Goal: Check status: Check status

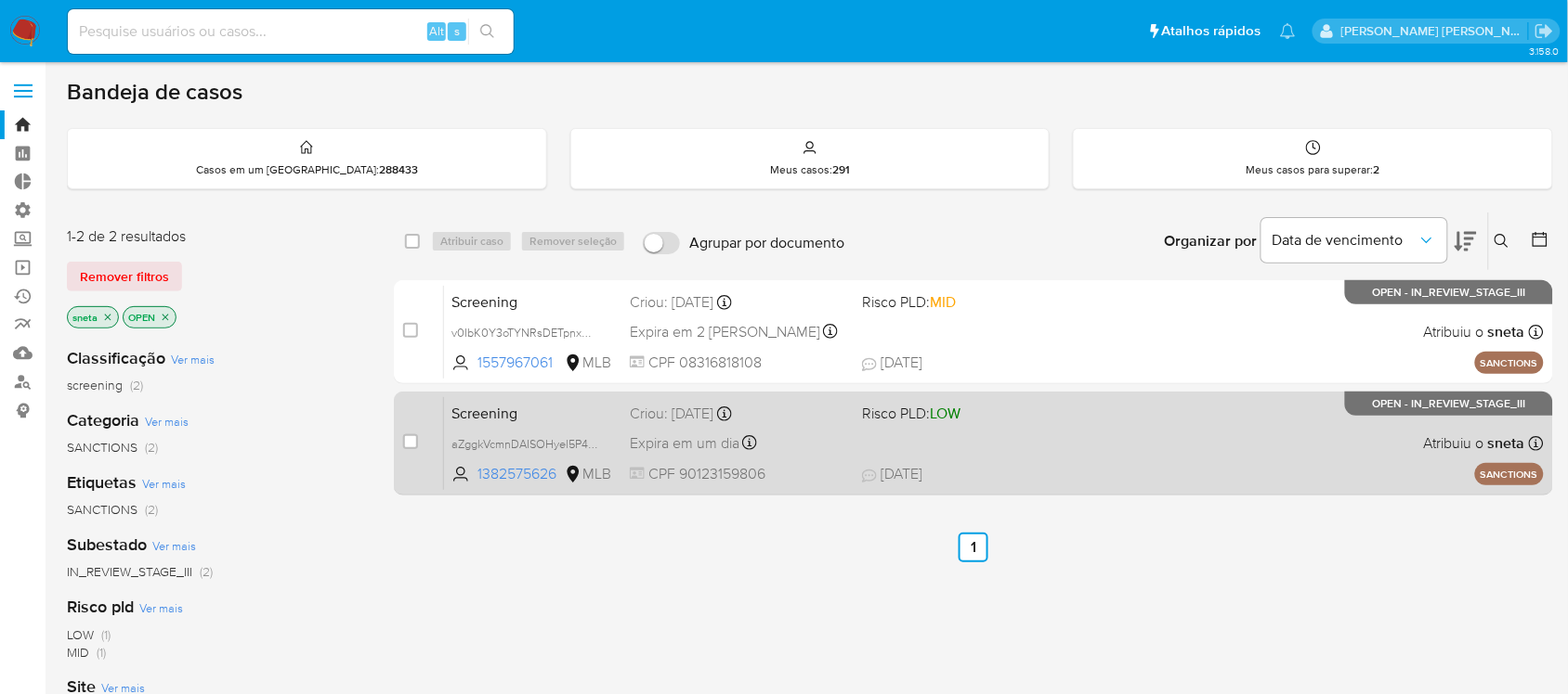
click at [697, 422] on div "Criou: 09/09/2025 Criou: 09/09/2025 12:42:05" at bounding box center [738, 414] width 218 height 21
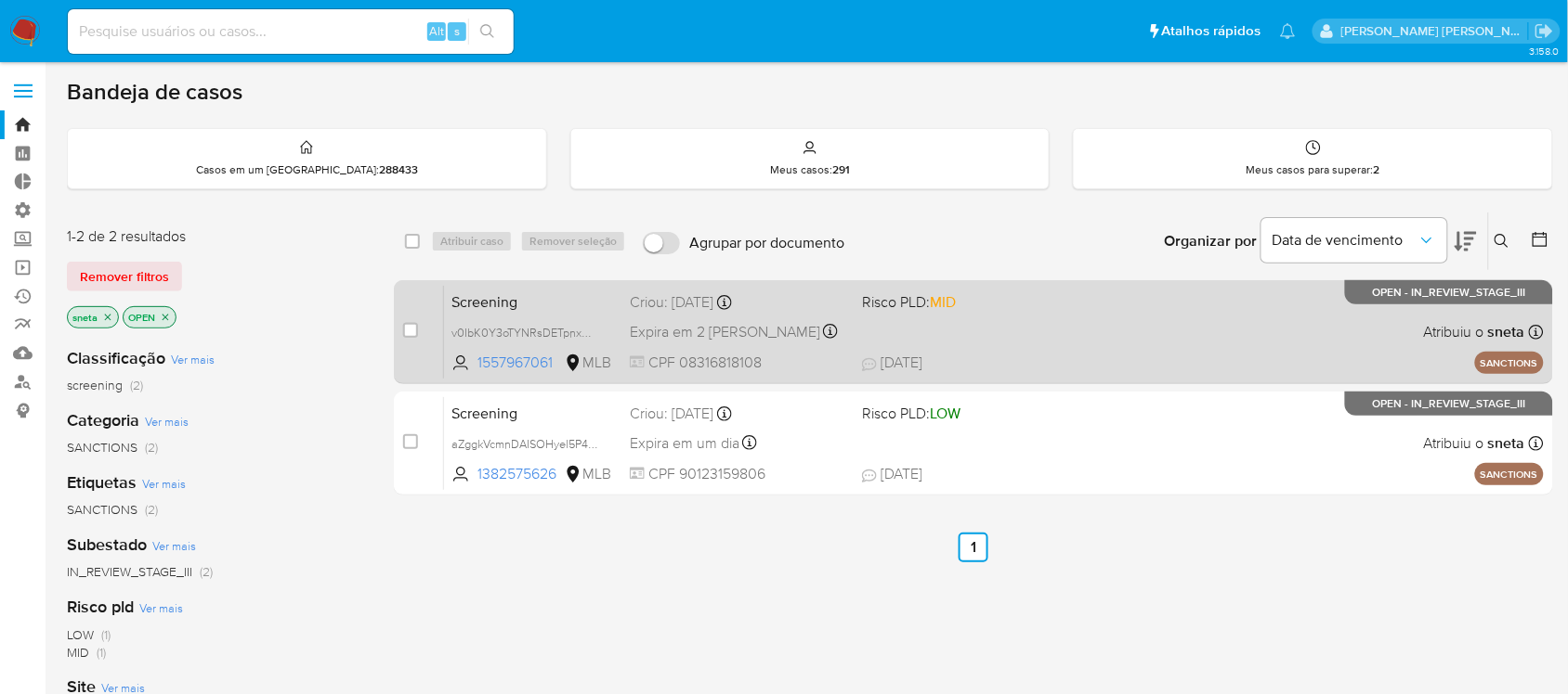
click at [825, 326] on div "Expira em 2 dias Expira em 12/09/2025 20:59:59" at bounding box center [738, 331] width 218 height 25
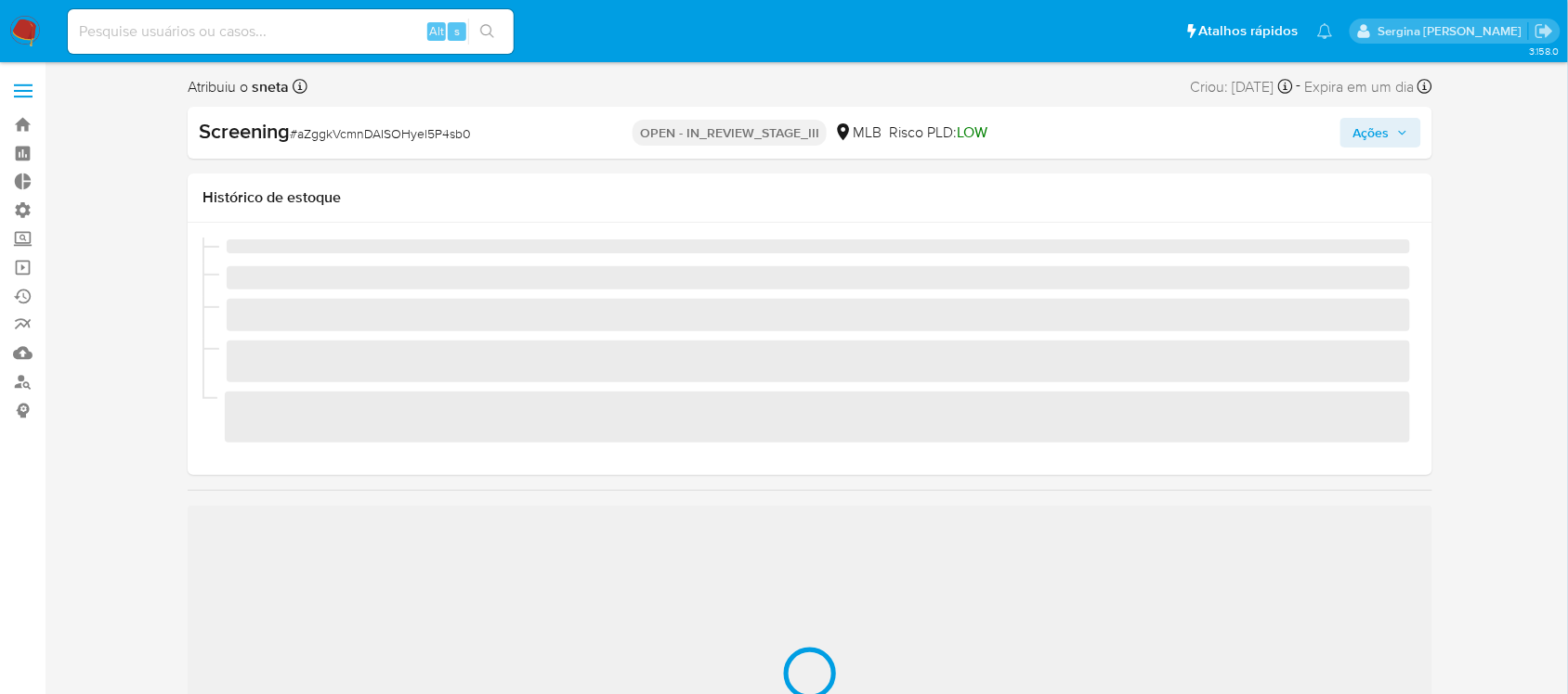
scroll to position [872, 0]
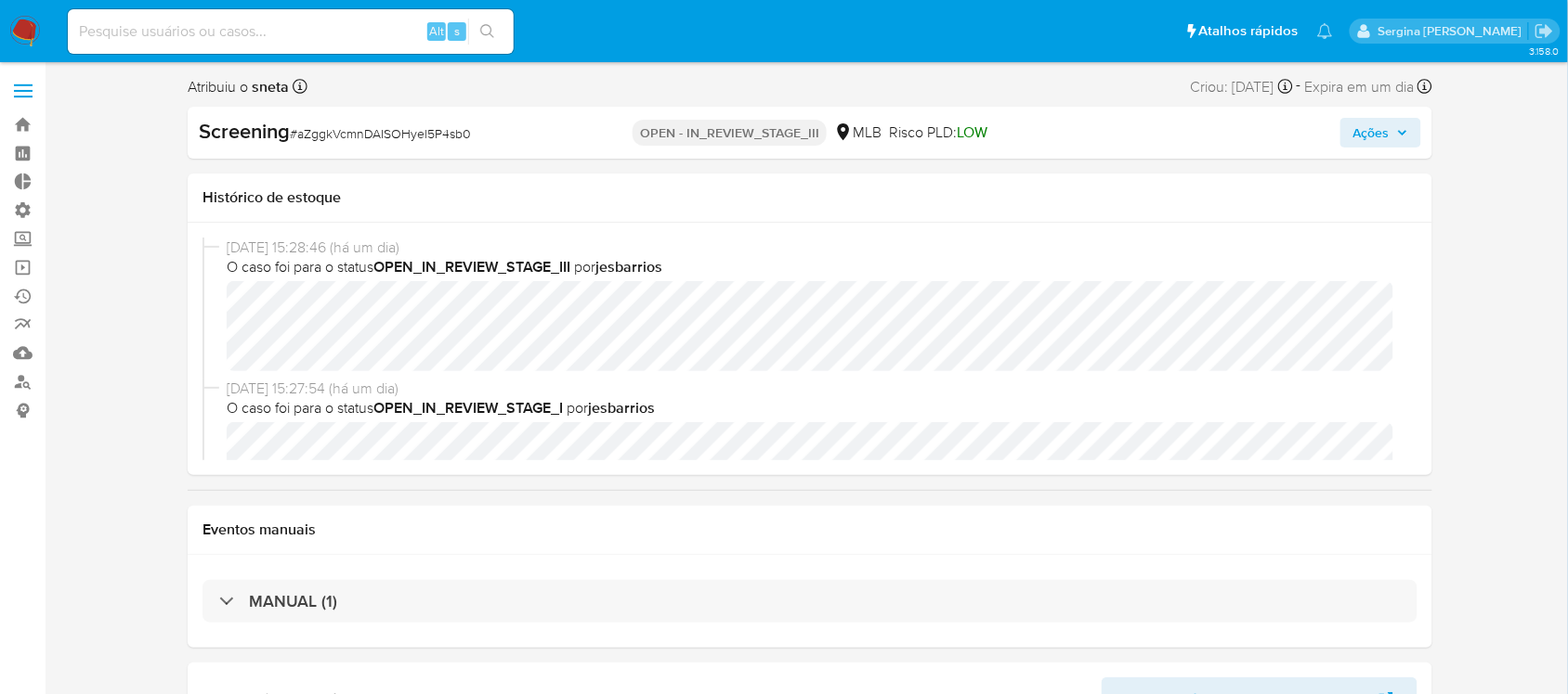
select select "10"
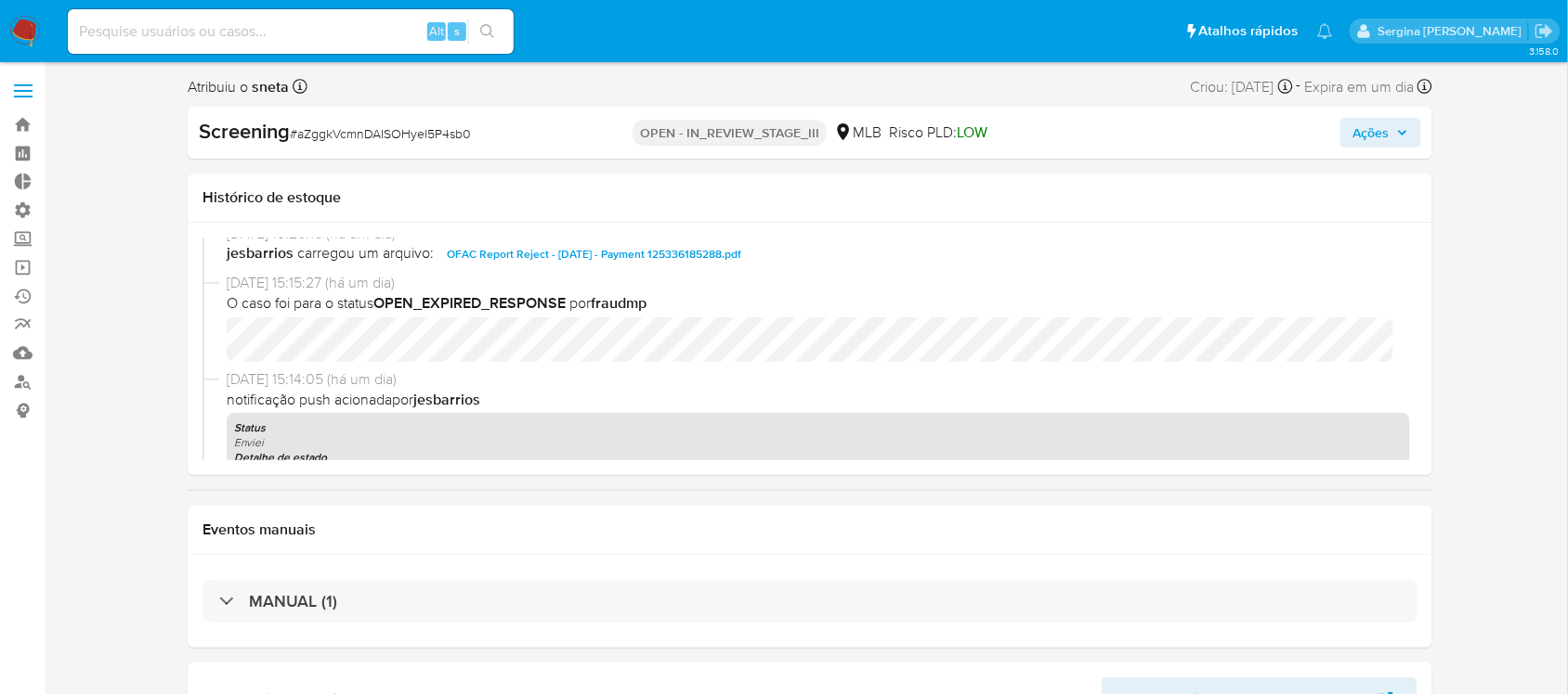
scroll to position [0, 0]
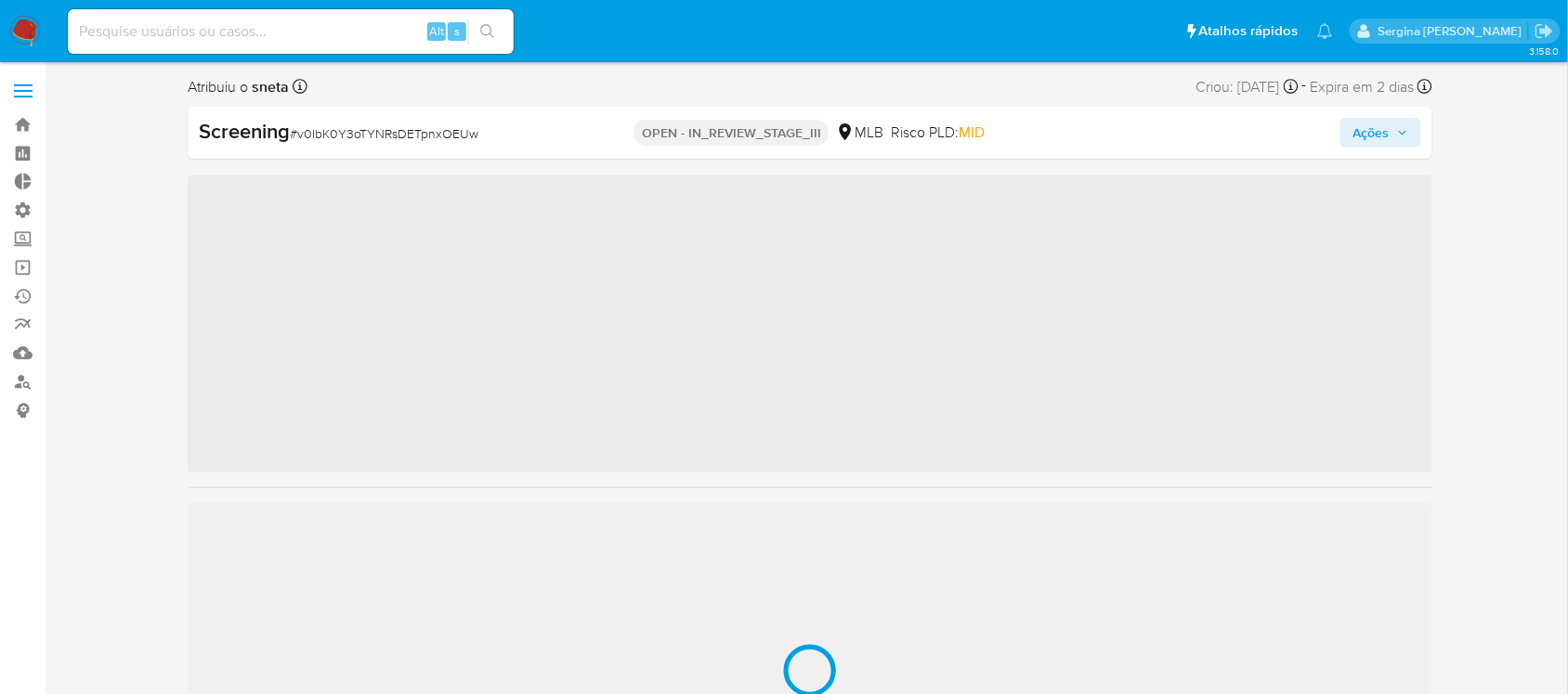
scroll to position [872, 0]
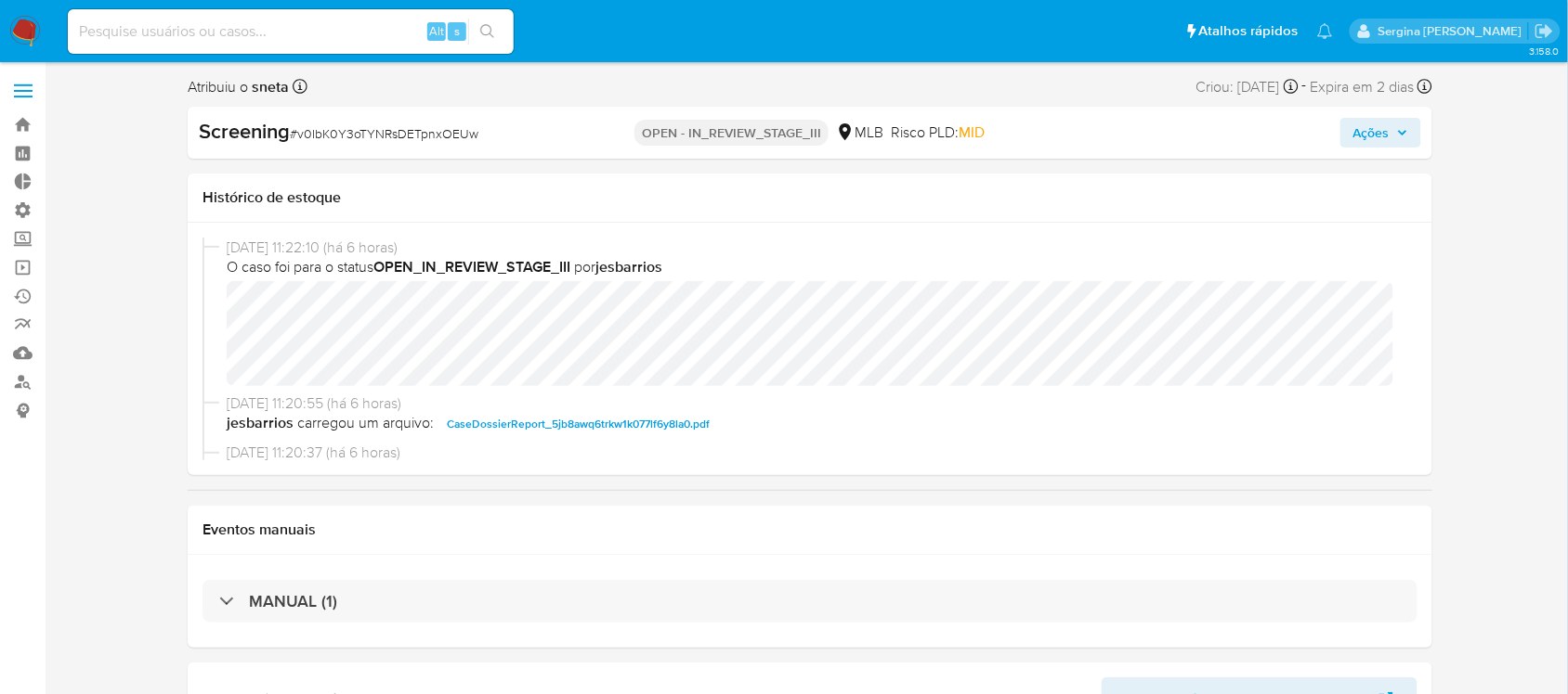
select select "10"
